Goal: Information Seeking & Learning: Understand process/instructions

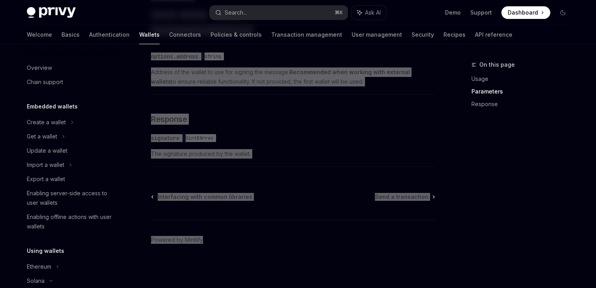
scroll to position [129, 0]
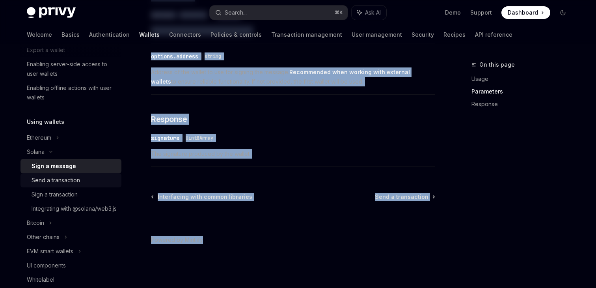
click at [66, 182] on div "Send a transaction" at bounding box center [56, 179] width 48 height 9
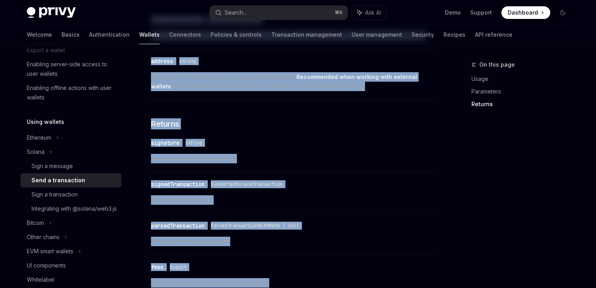
scroll to position [1043, 0]
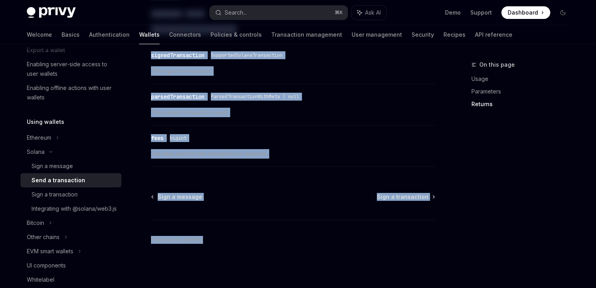
copy div "lo IpsuMD Sita co AdipISC ElitSE Doei te InciDID Ut laboree dol magn ali enimad…"
drag, startPoint x: 240, startPoint y: 74, endPoint x: 249, endPoint y: 318, distance: 244.8
click at [64, 195] on div "Sign a transaction" at bounding box center [55, 193] width 46 height 9
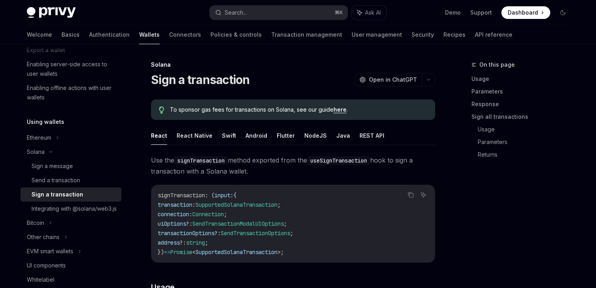
click at [64, 195] on div "Sign a transaction" at bounding box center [58, 193] width 52 height 9
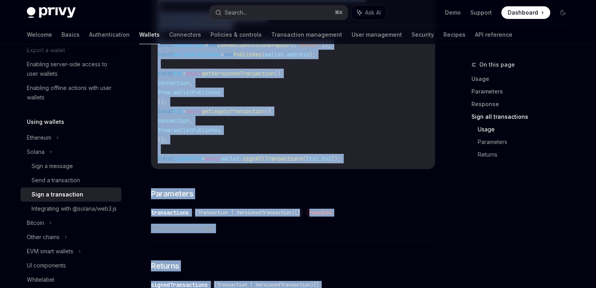
scroll to position [1278, 0]
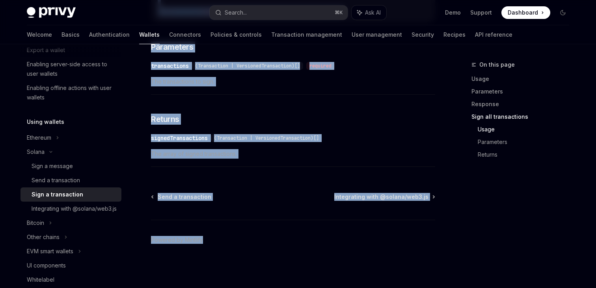
drag, startPoint x: 245, startPoint y: 61, endPoint x: 252, endPoint y: 318, distance: 257.7
copy div "Lore i dolorsitame ConsEC Adip el SeddOEI TempOR Inci ut LaboREE Do magnaal eni…"
click at [64, 211] on div "Integrating with @solana/web3.js" at bounding box center [74, 208] width 85 height 9
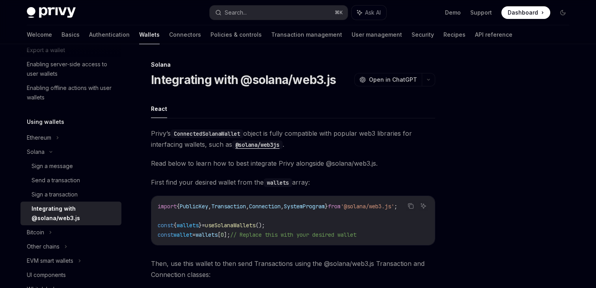
click at [64, 206] on div "Integrating with @solana/web3.js" at bounding box center [74, 213] width 85 height 19
click at [63, 208] on div "Integrating with @solana/web3.js" at bounding box center [74, 213] width 85 height 19
click at [225, 287] on html "Privy Docs home page Search... ⌘ K Ask AI Demo Support Dashboard Dashboard Sear…" at bounding box center [298, 144] width 596 height 288
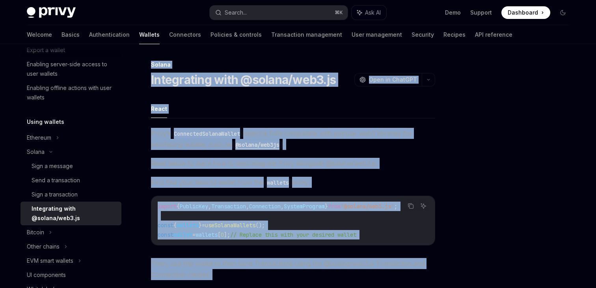
type textarea "*"
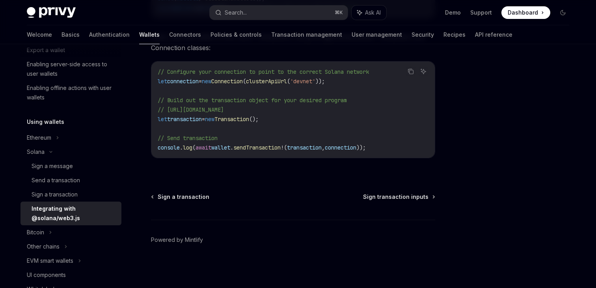
click at [271, 71] on div "Solana Integrating with @solana/web3.js OpenAI Open in ChatGPT OpenAI Open in C…" at bounding box center [219, 60] width 435 height 454
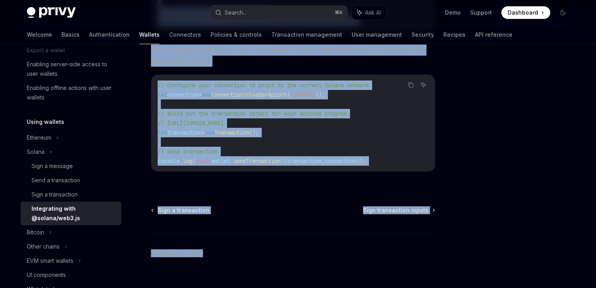
scroll to position [230, 0]
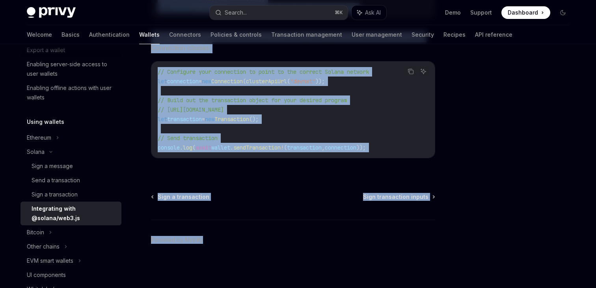
drag, startPoint x: 269, startPoint y: 54, endPoint x: 277, endPoint y: 317, distance: 262.9
copy div "lor/ips1.do SitaME Cons ad ElitSED DoeiUS Temp in UtlaBOR Etdol Magna’a Enimadm…"
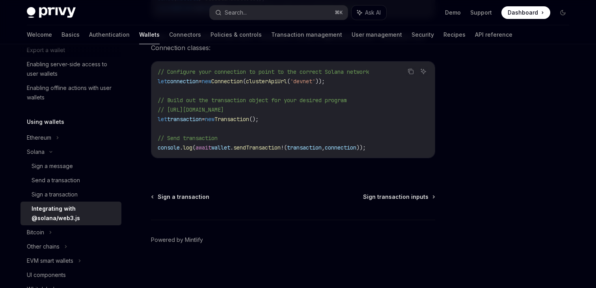
click at [493, 121] on div at bounding box center [515, 174] width 120 height 228
